Goal: Task Accomplishment & Management: Complete application form

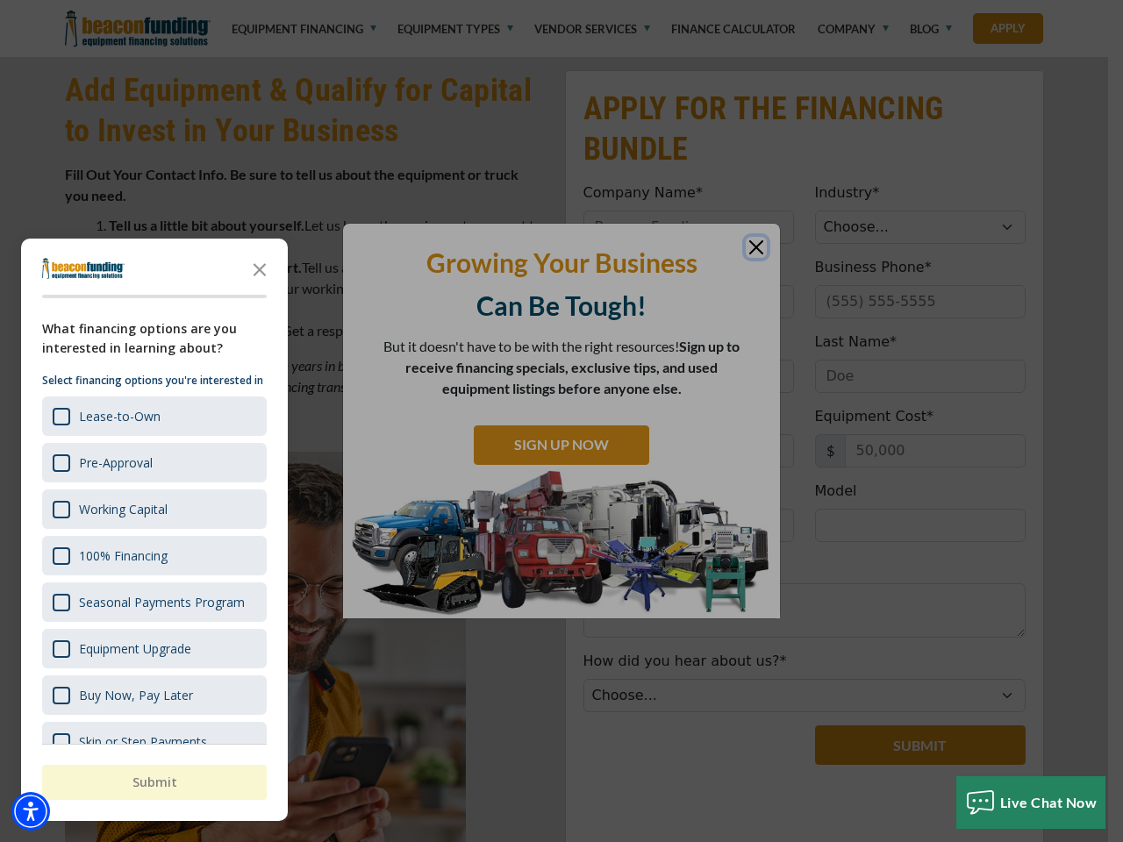
click at [561, 0] on div "button" at bounding box center [561, 421] width 1123 height 842
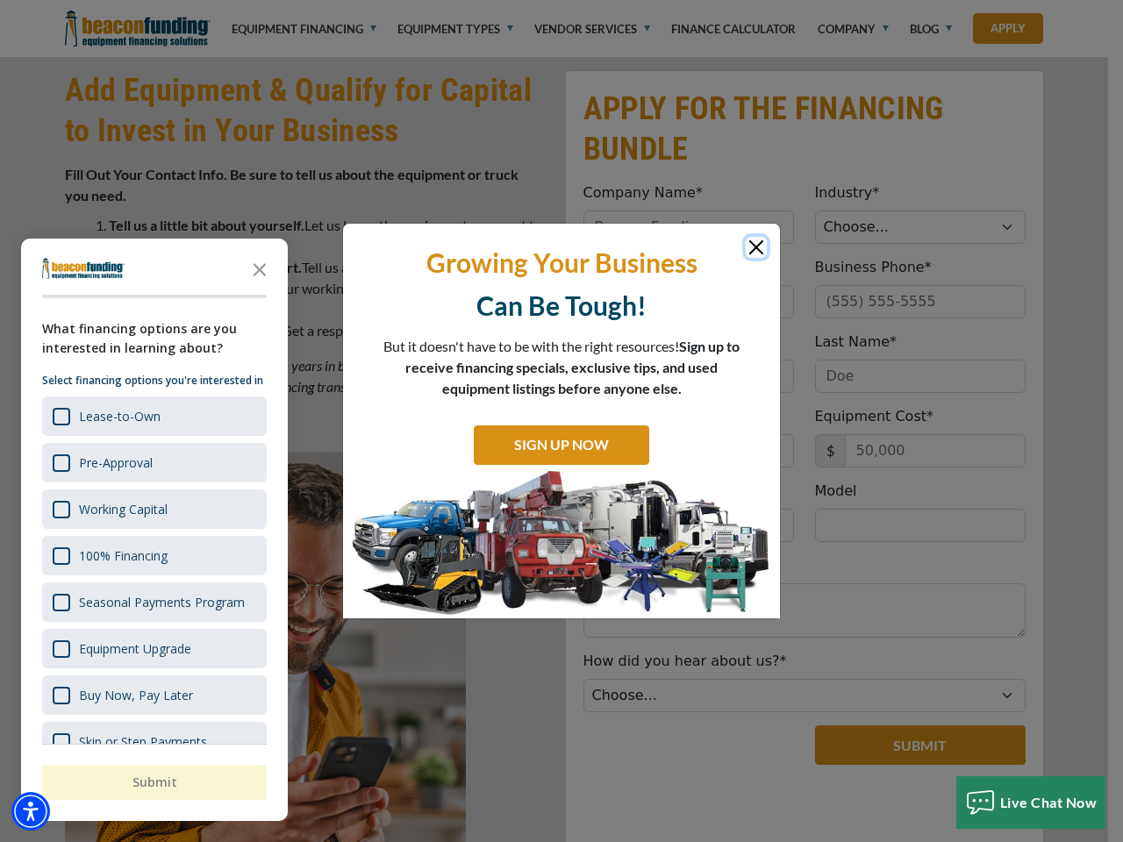
click at [31, 811] on img "Accessibility Menu" at bounding box center [30, 811] width 39 height 39
